Goal: Information Seeking & Learning: Learn about a topic

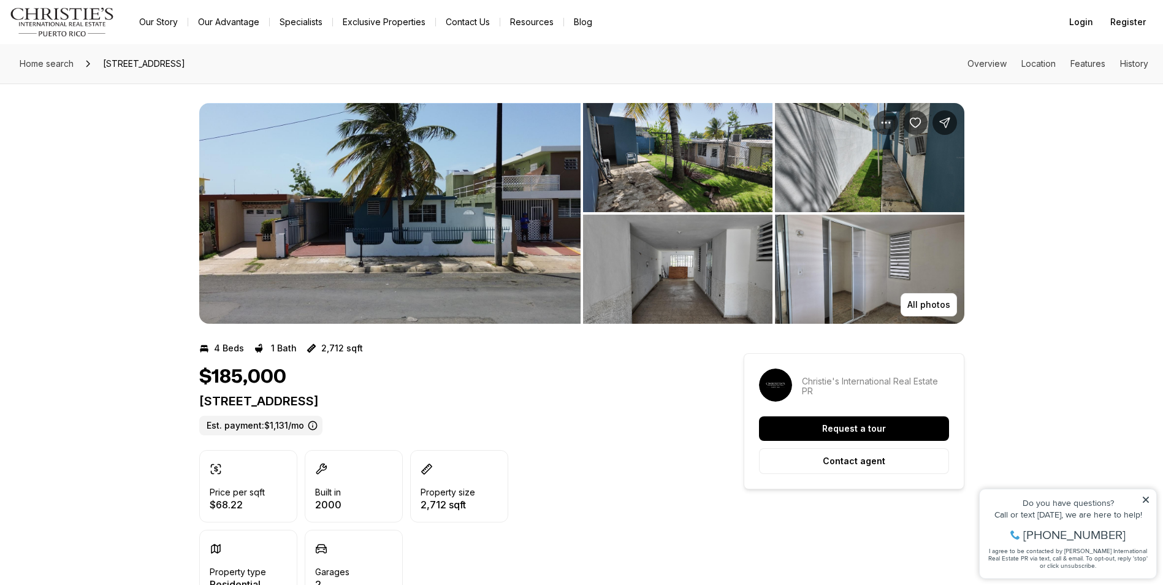
click at [716, 296] on img "View image gallery" at bounding box center [677, 269] width 189 height 109
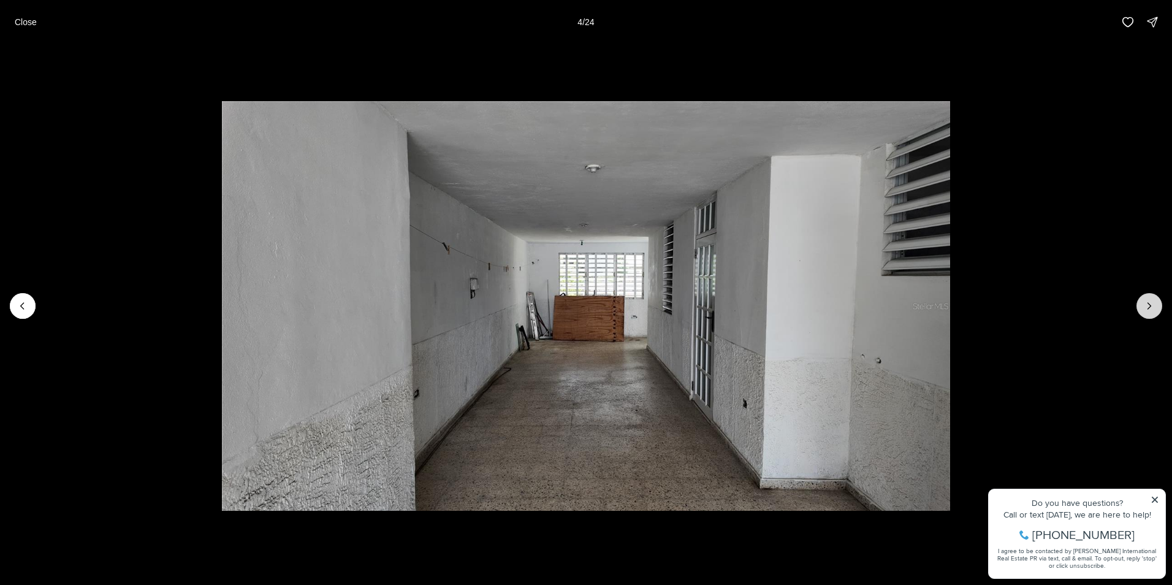
click at [1142, 307] on button "Next slide" at bounding box center [1150, 306] width 26 height 26
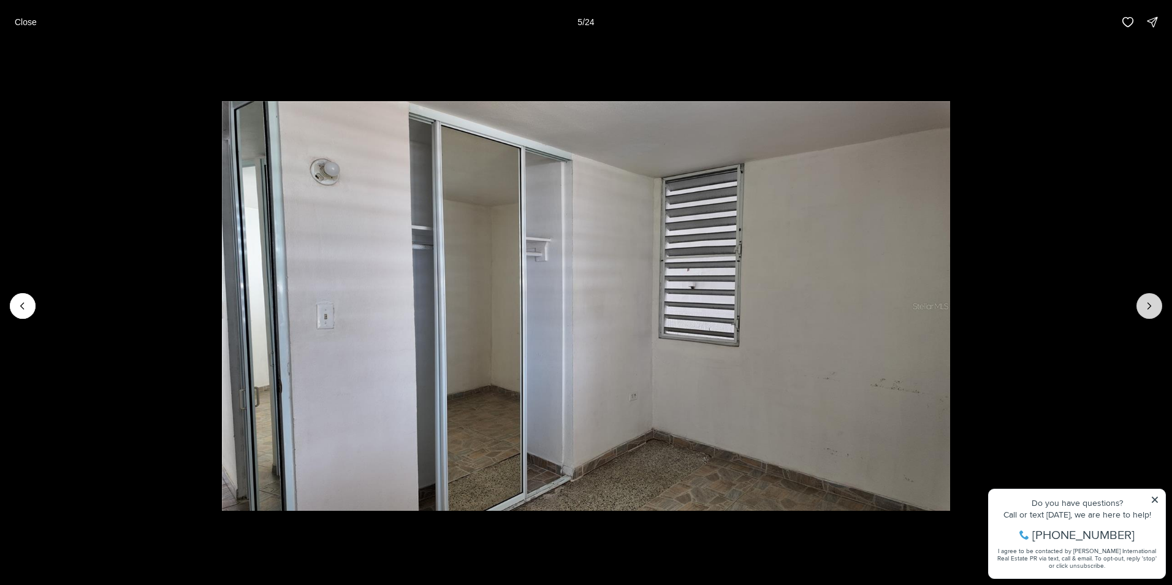
click at [1152, 308] on icon "Next slide" at bounding box center [1150, 306] width 12 height 12
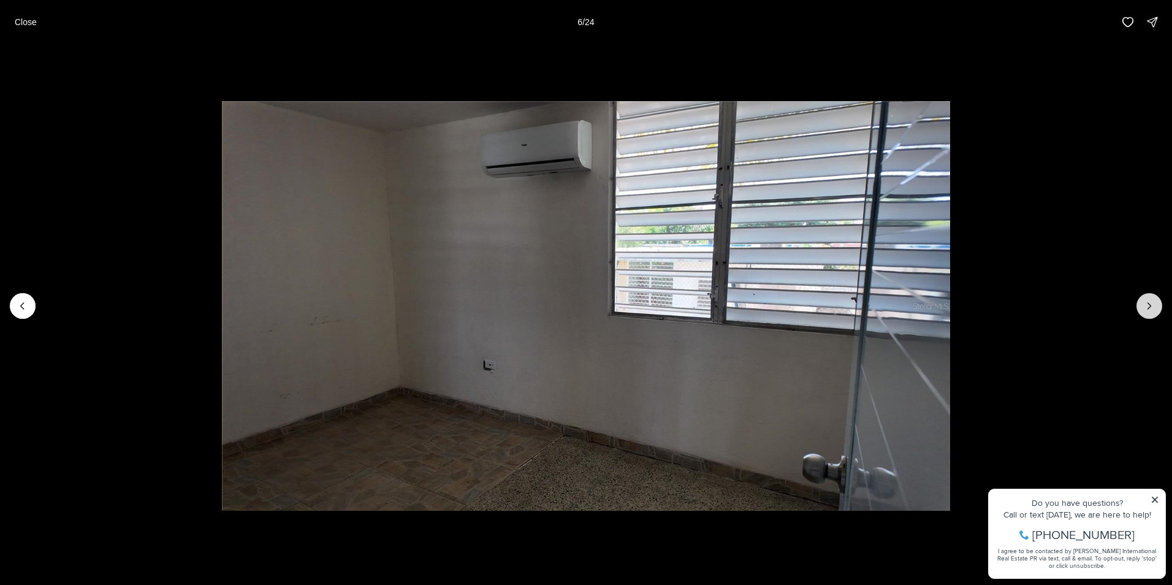
click at [1144, 305] on icon "Next slide" at bounding box center [1150, 306] width 12 height 12
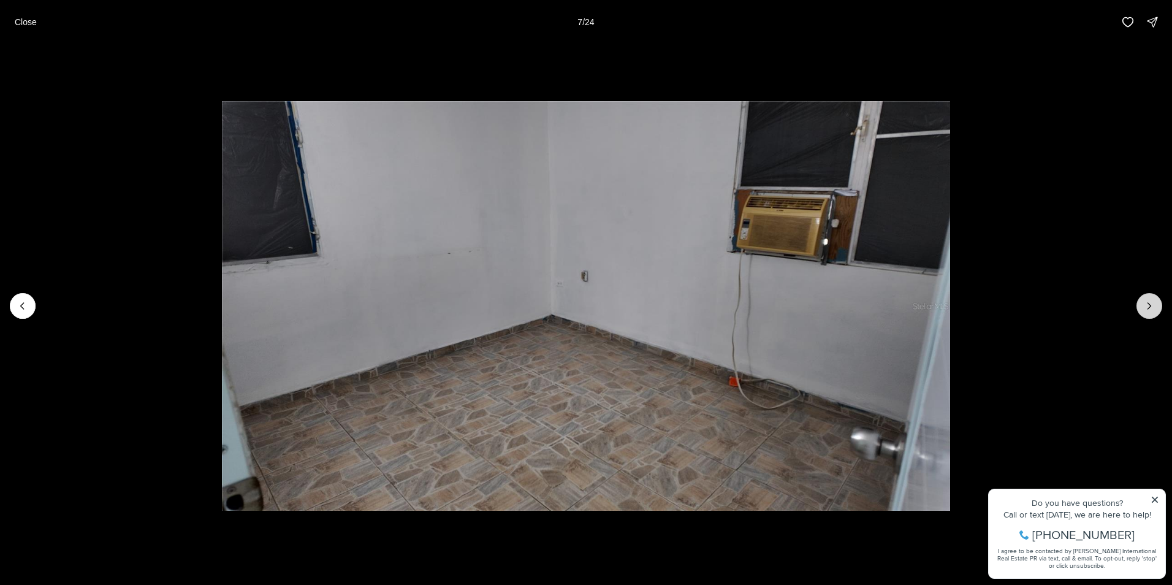
click at [1150, 307] on icon "Next slide" at bounding box center [1149, 306] width 3 height 6
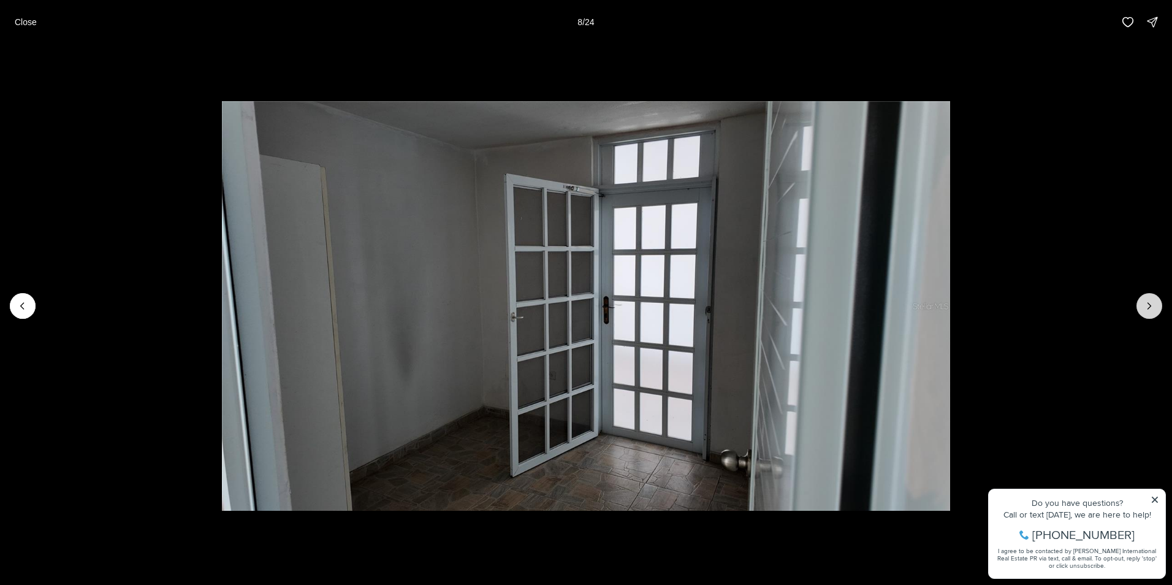
click at [1150, 307] on icon "Next slide" at bounding box center [1149, 306] width 3 height 6
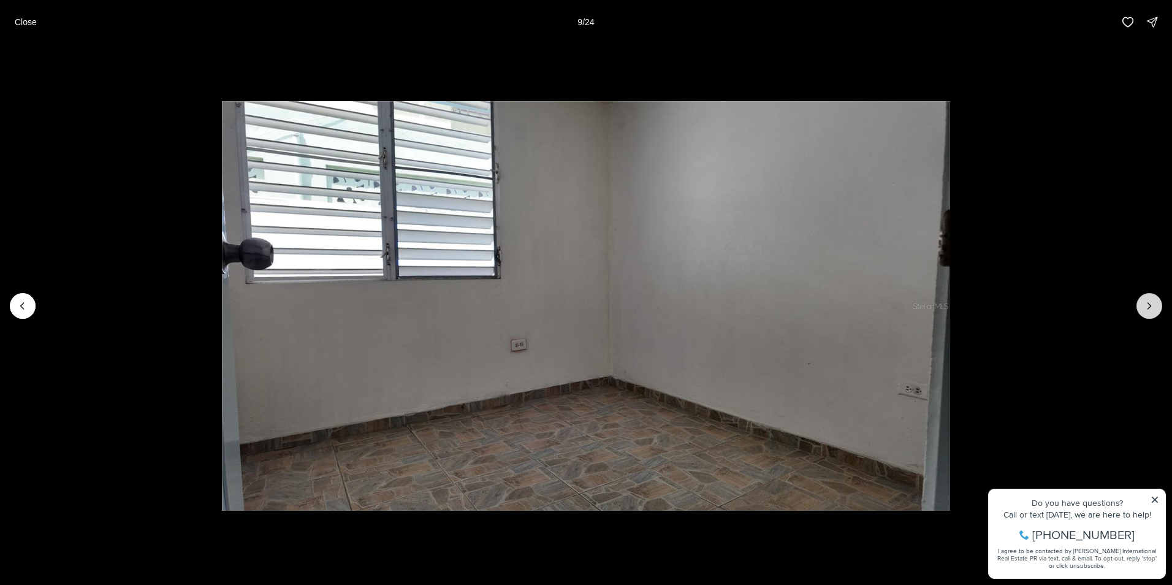
click at [1150, 312] on button "Next slide" at bounding box center [1150, 306] width 26 height 26
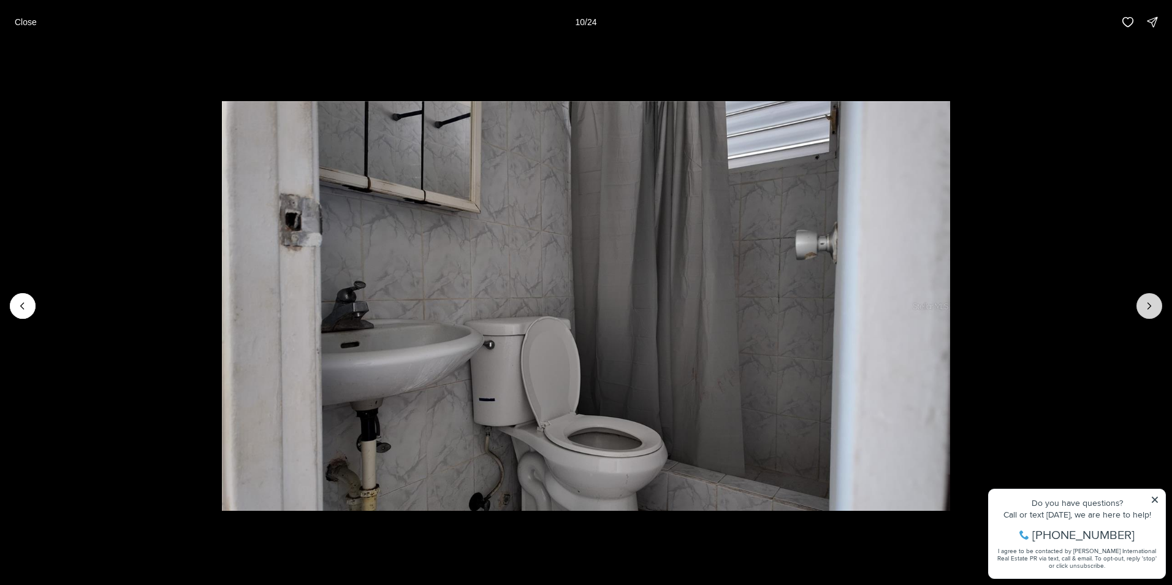
click at [1150, 312] on button "Next slide" at bounding box center [1150, 306] width 26 height 26
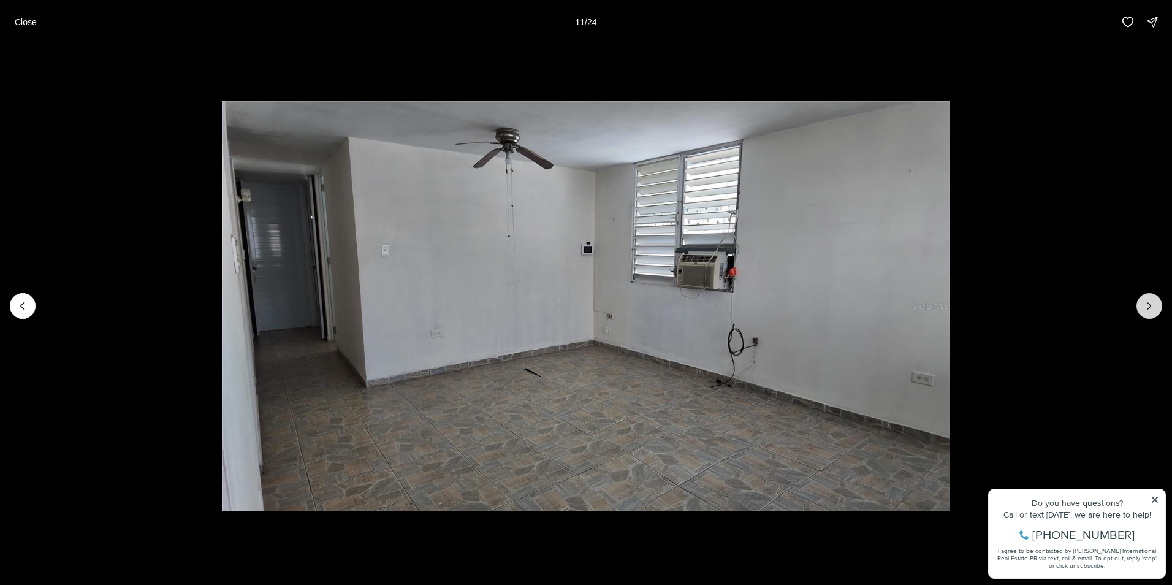
click at [1150, 305] on icon "Next slide" at bounding box center [1150, 306] width 12 height 12
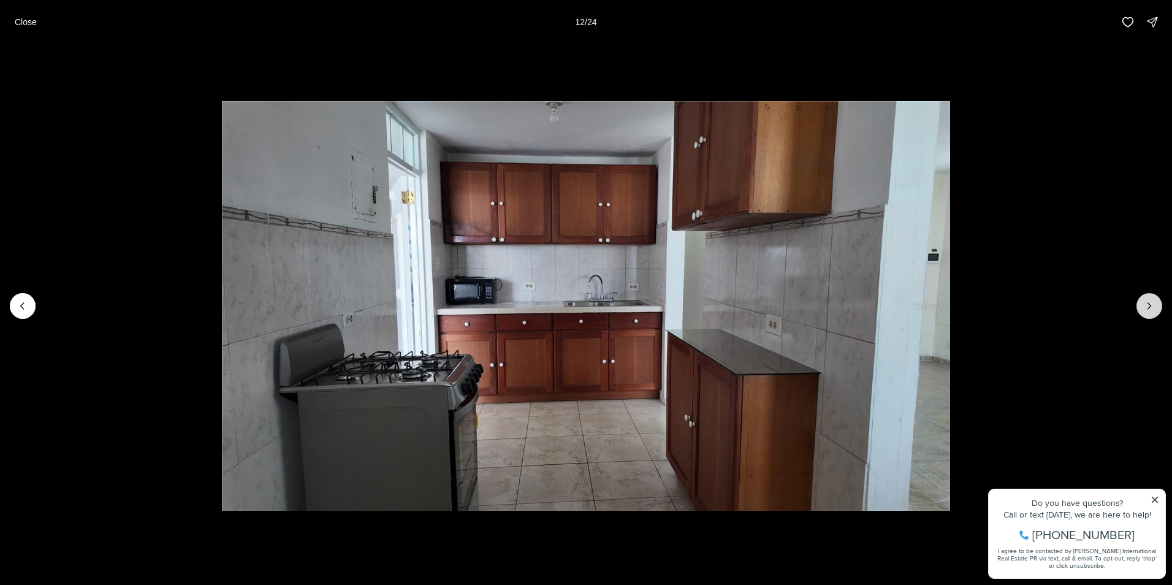
click at [1156, 305] on button "Next slide" at bounding box center [1150, 306] width 26 height 26
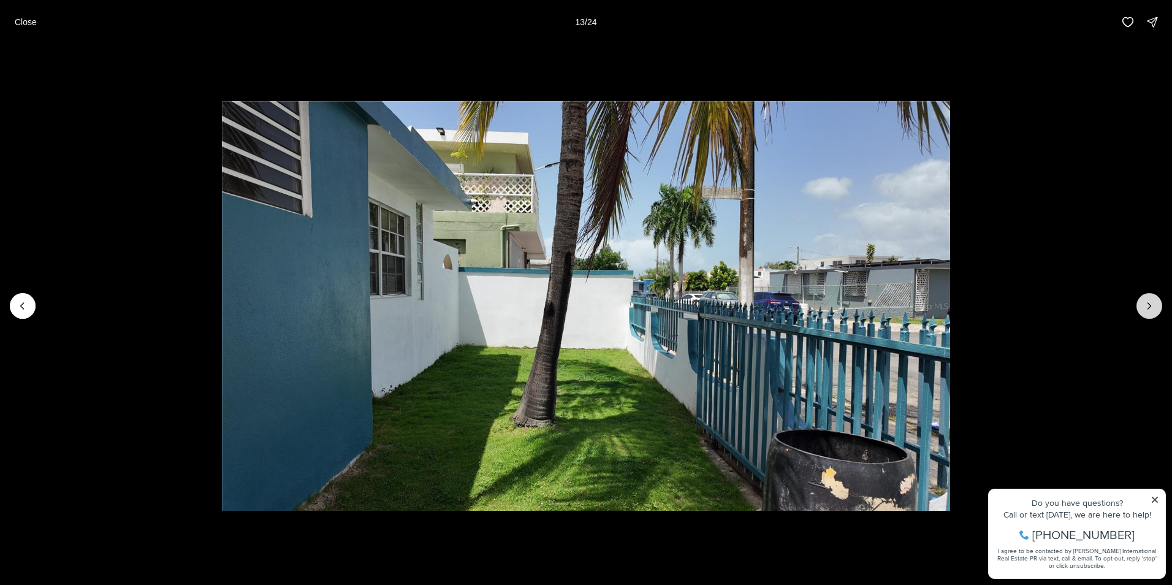
click at [1156, 305] on button "Next slide" at bounding box center [1150, 306] width 26 height 26
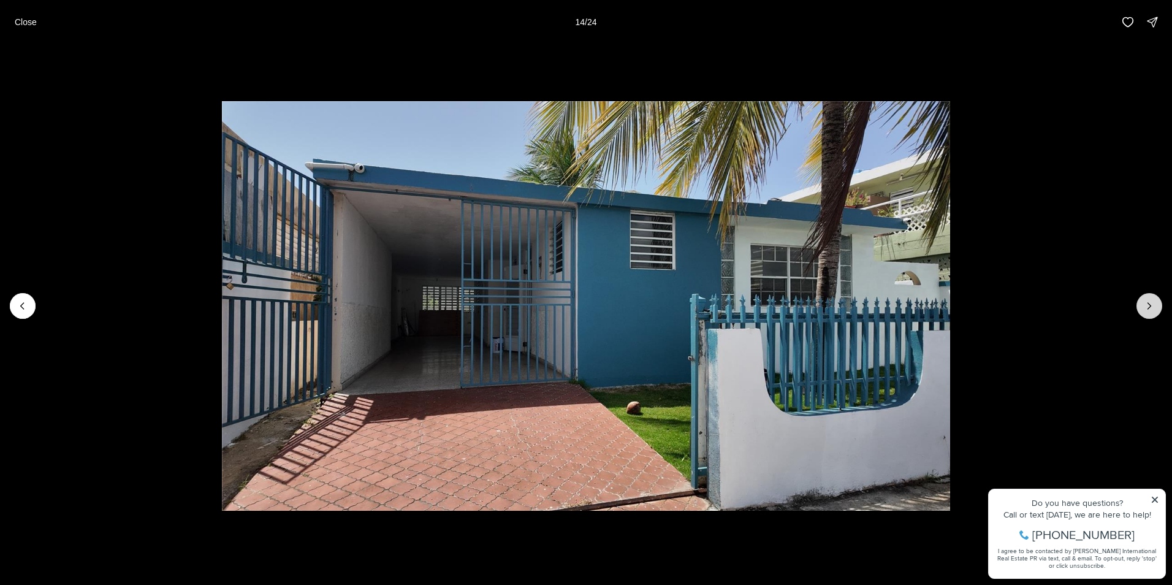
click at [1154, 308] on icon "Next slide" at bounding box center [1150, 306] width 12 height 12
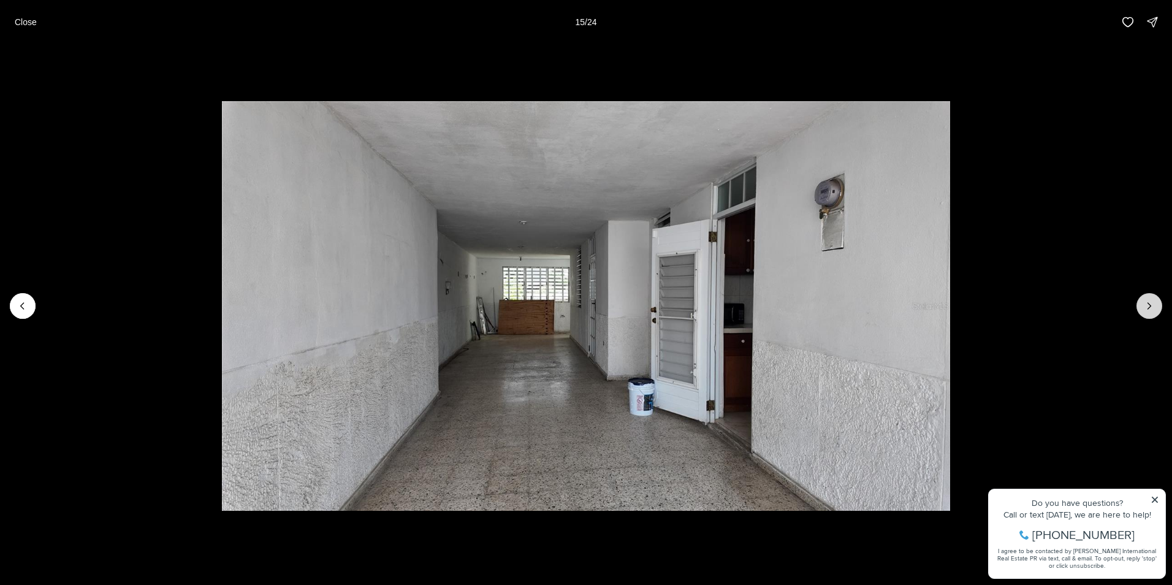
click at [1154, 308] on icon "Next slide" at bounding box center [1150, 306] width 12 height 12
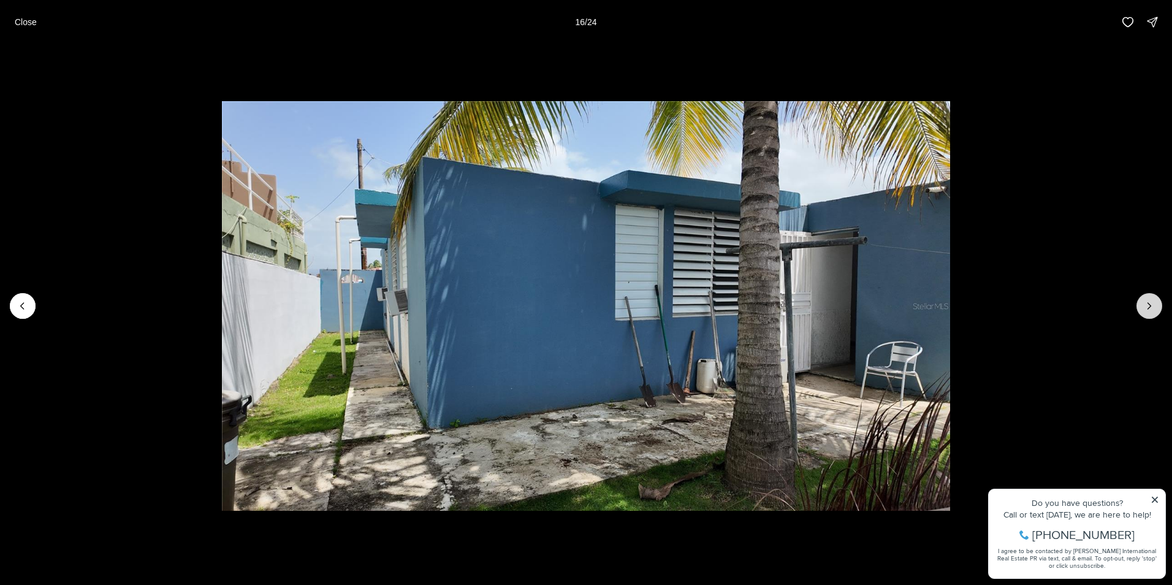
click at [1147, 308] on icon "Next slide" at bounding box center [1150, 306] width 12 height 12
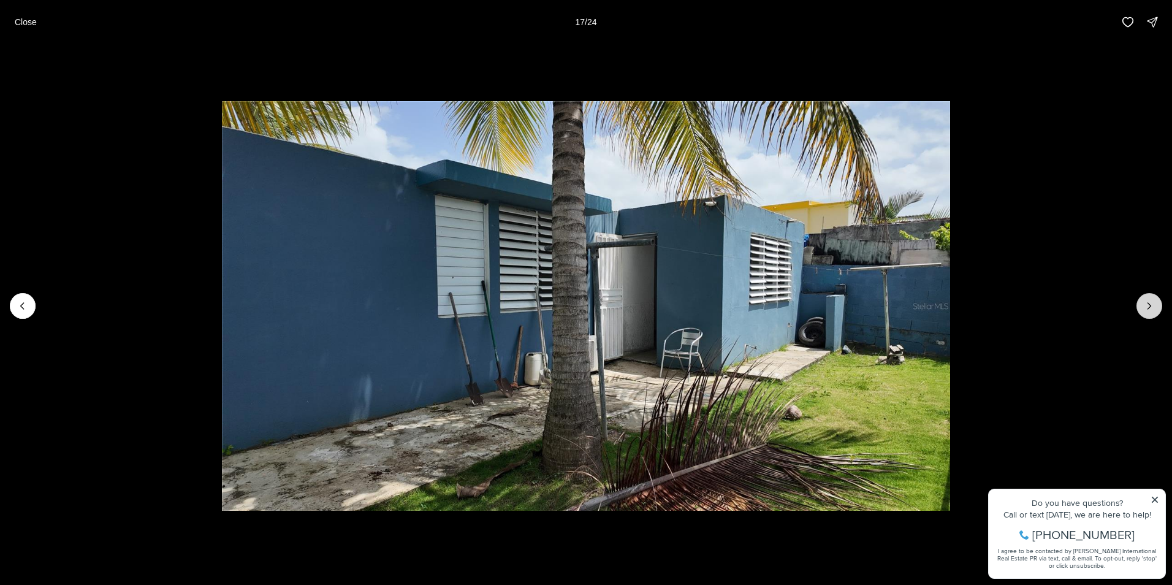
click at [1142, 310] on button "Next slide" at bounding box center [1150, 306] width 26 height 26
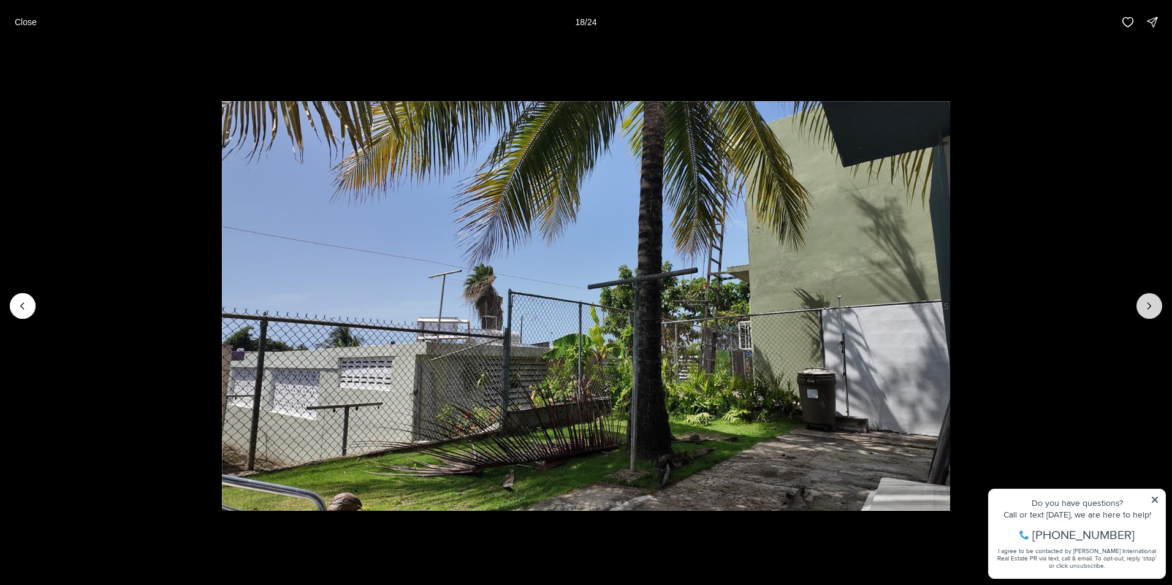
click at [1142, 310] on button "Next slide" at bounding box center [1150, 306] width 26 height 26
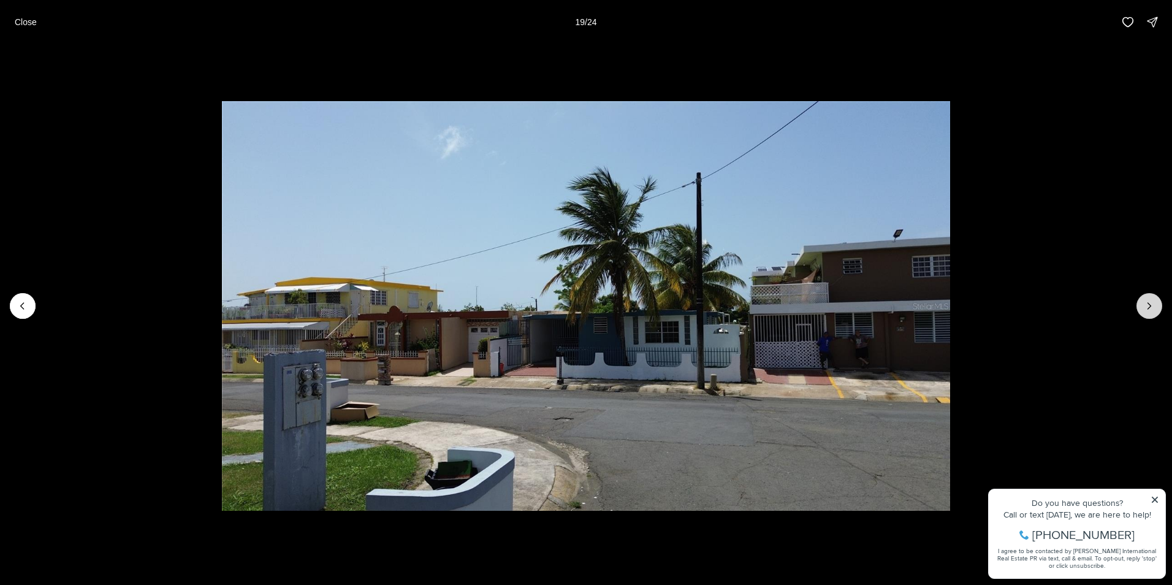
click at [1142, 309] on button "Next slide" at bounding box center [1150, 306] width 26 height 26
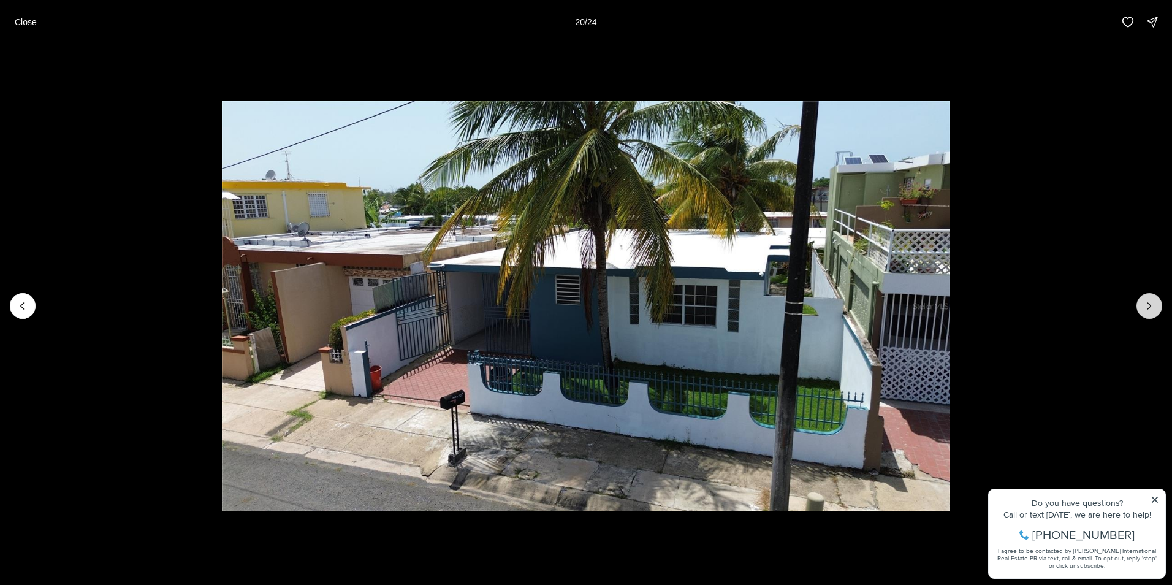
click at [1137, 305] on button "Next slide" at bounding box center [1150, 306] width 26 height 26
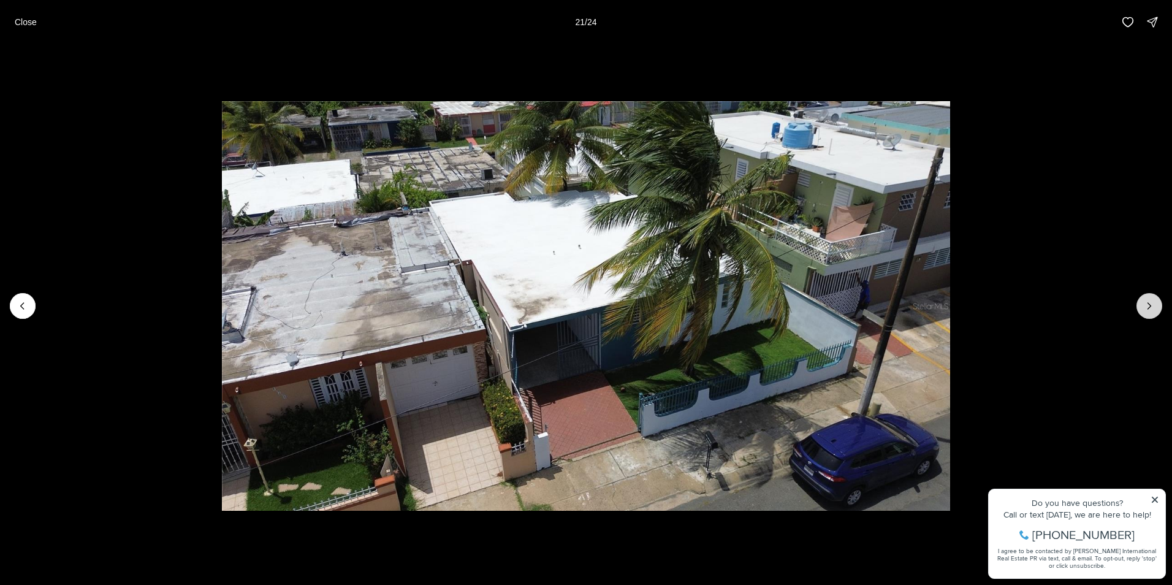
click at [1150, 311] on icon "Next slide" at bounding box center [1150, 306] width 12 height 12
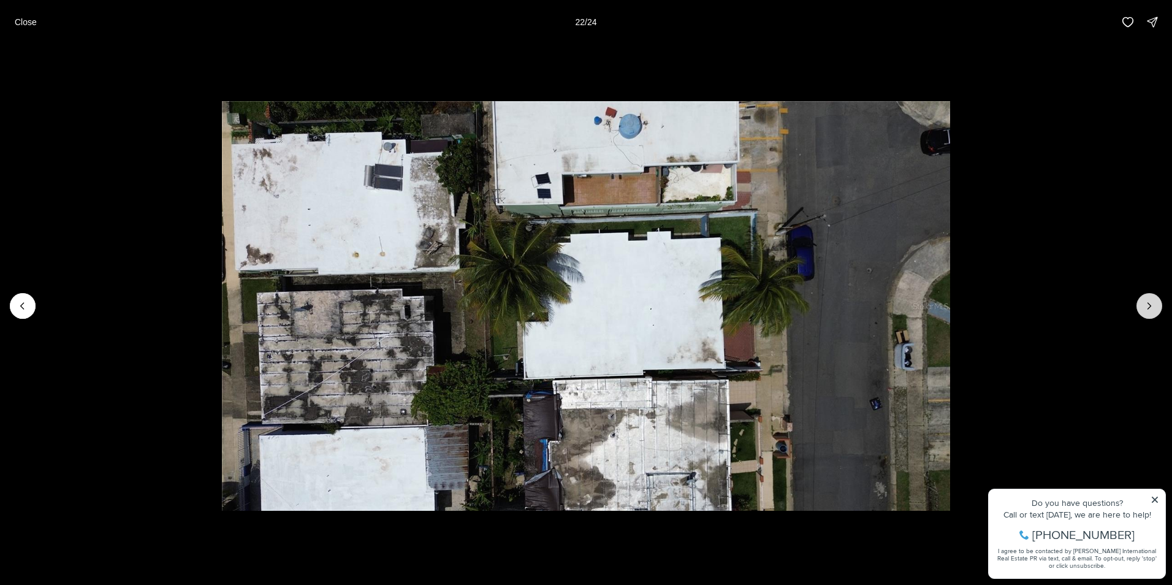
click at [1150, 307] on icon "Next slide" at bounding box center [1149, 306] width 3 height 6
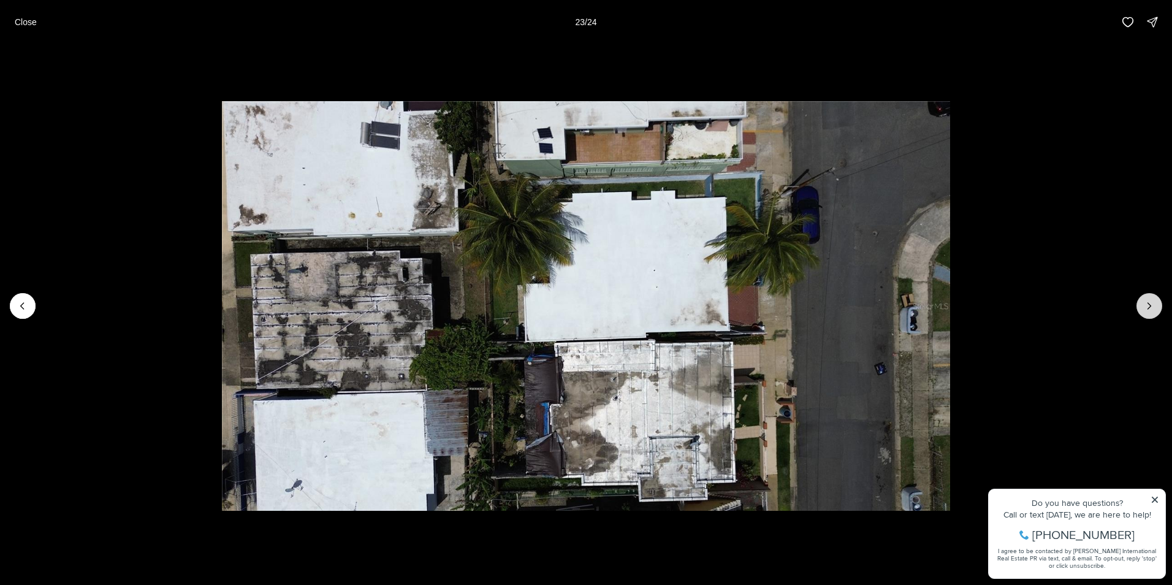
click at [1150, 307] on icon "Next slide" at bounding box center [1149, 306] width 3 height 6
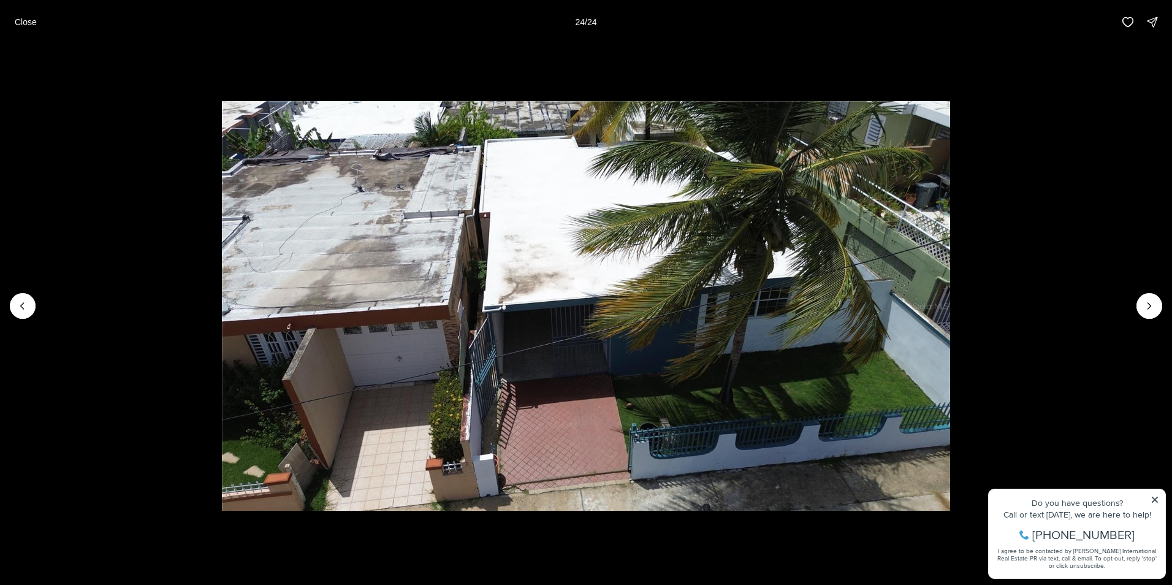
click at [1148, 311] on div at bounding box center [1150, 306] width 26 height 26
click at [14, 20] on button "Close" at bounding box center [25, 22] width 37 height 25
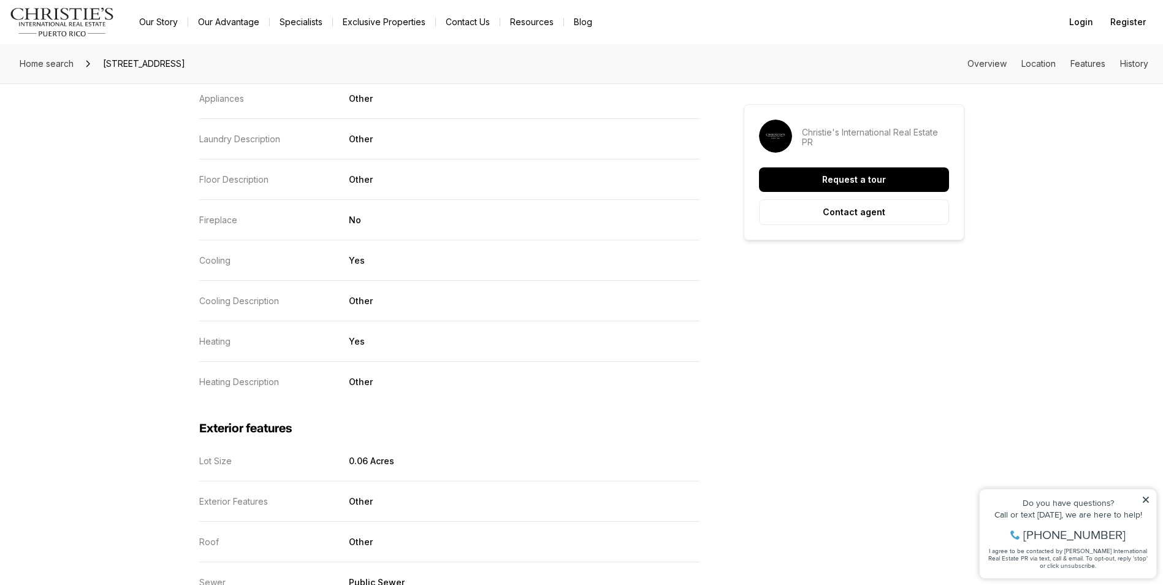
scroll to position [1717, 0]
